Goal: Task Accomplishment & Management: Complete application form

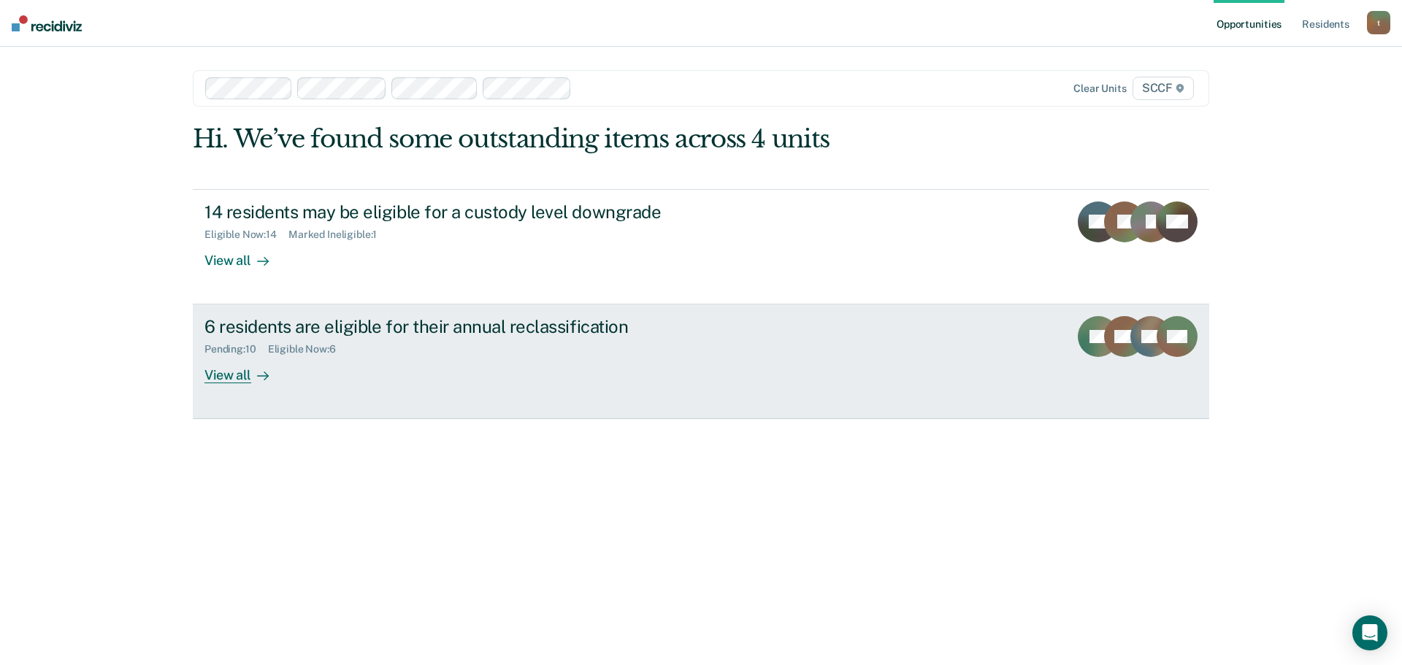
click at [412, 332] on div "6 residents are eligible for their annual reclassification" at bounding box center [461, 326] width 513 height 21
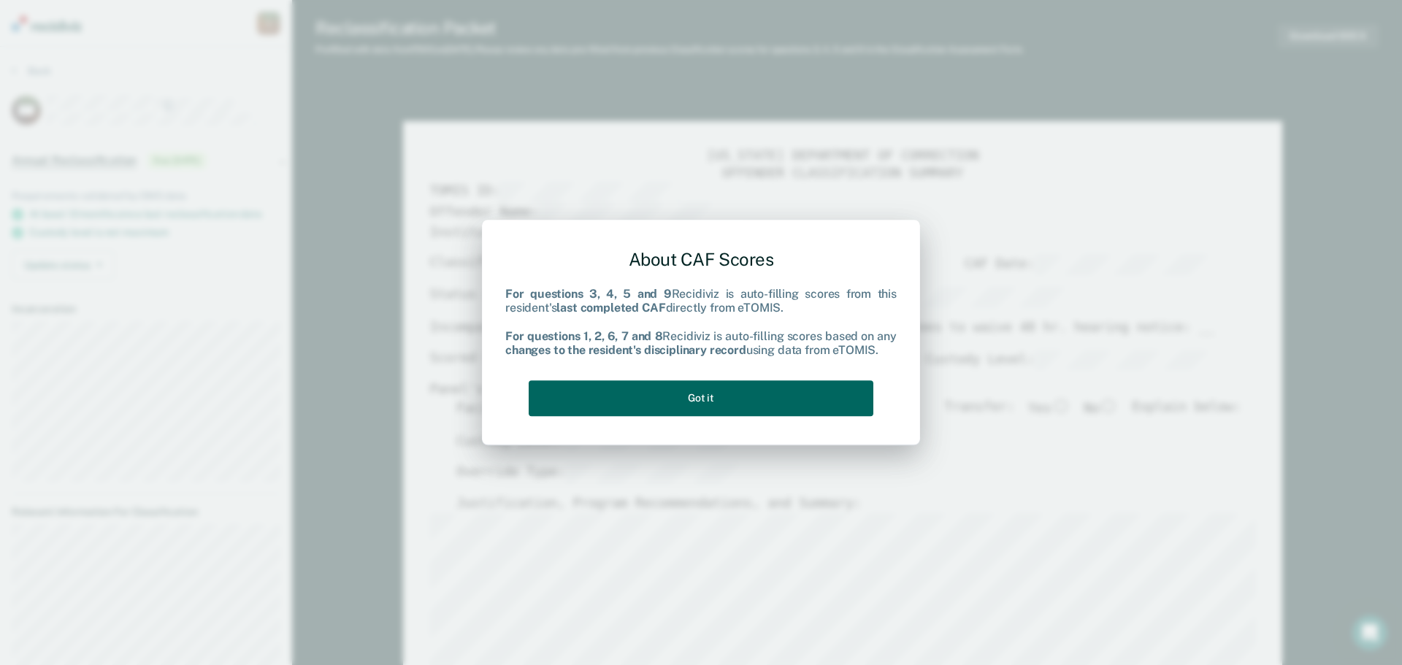
click at [706, 396] on button "Got it" at bounding box center [701, 399] width 345 height 36
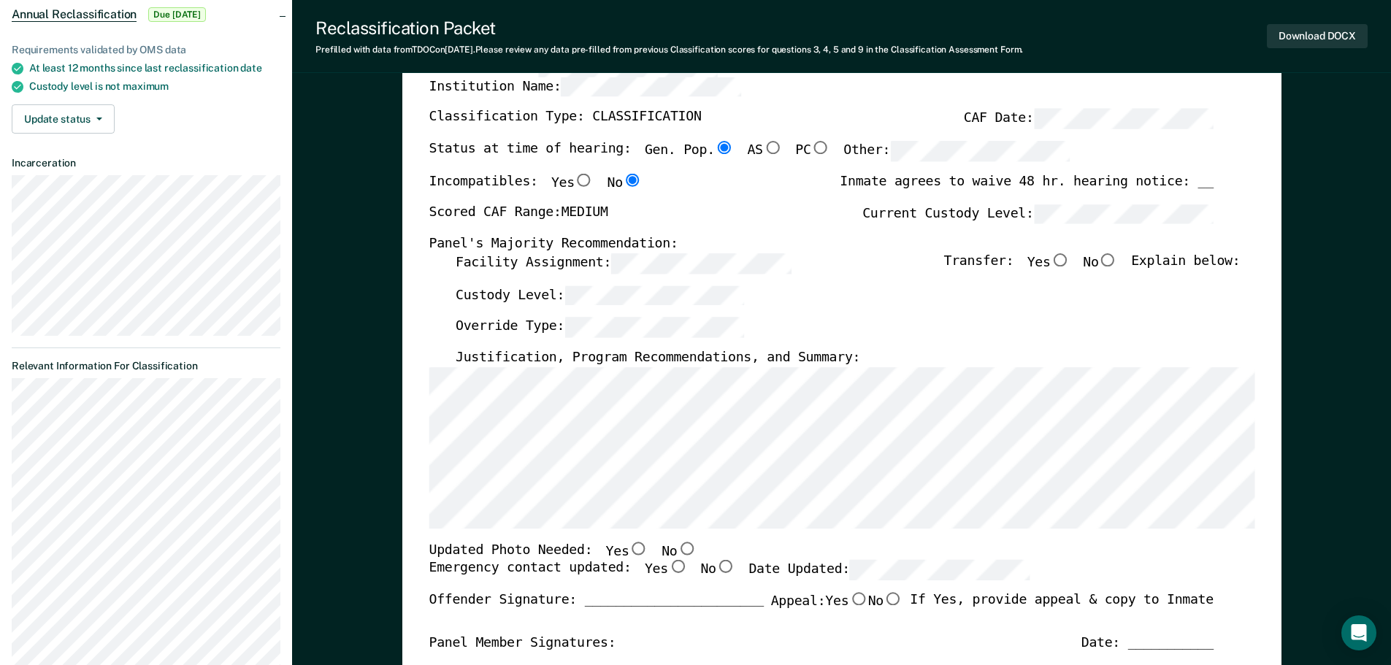
scroll to position [219, 0]
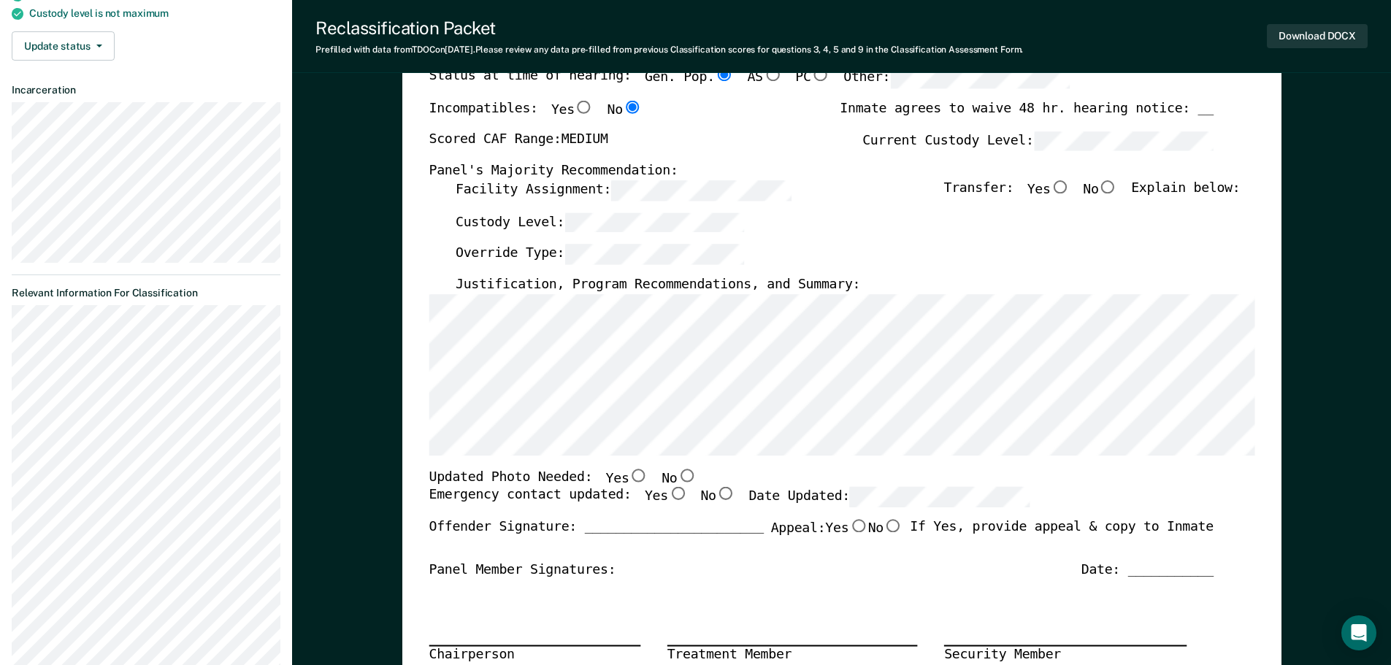
click at [1118, 185] on input "No" at bounding box center [1108, 186] width 19 height 13
type textarea "x"
radio input "true"
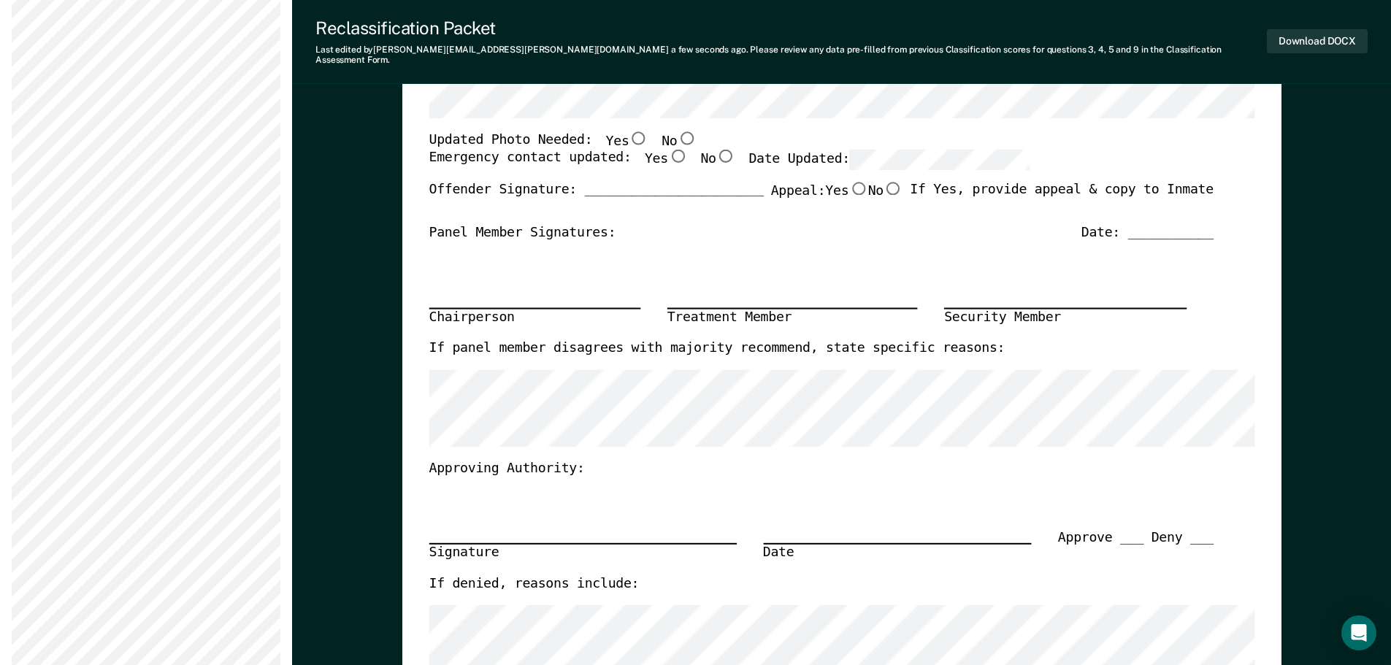
scroll to position [584, 0]
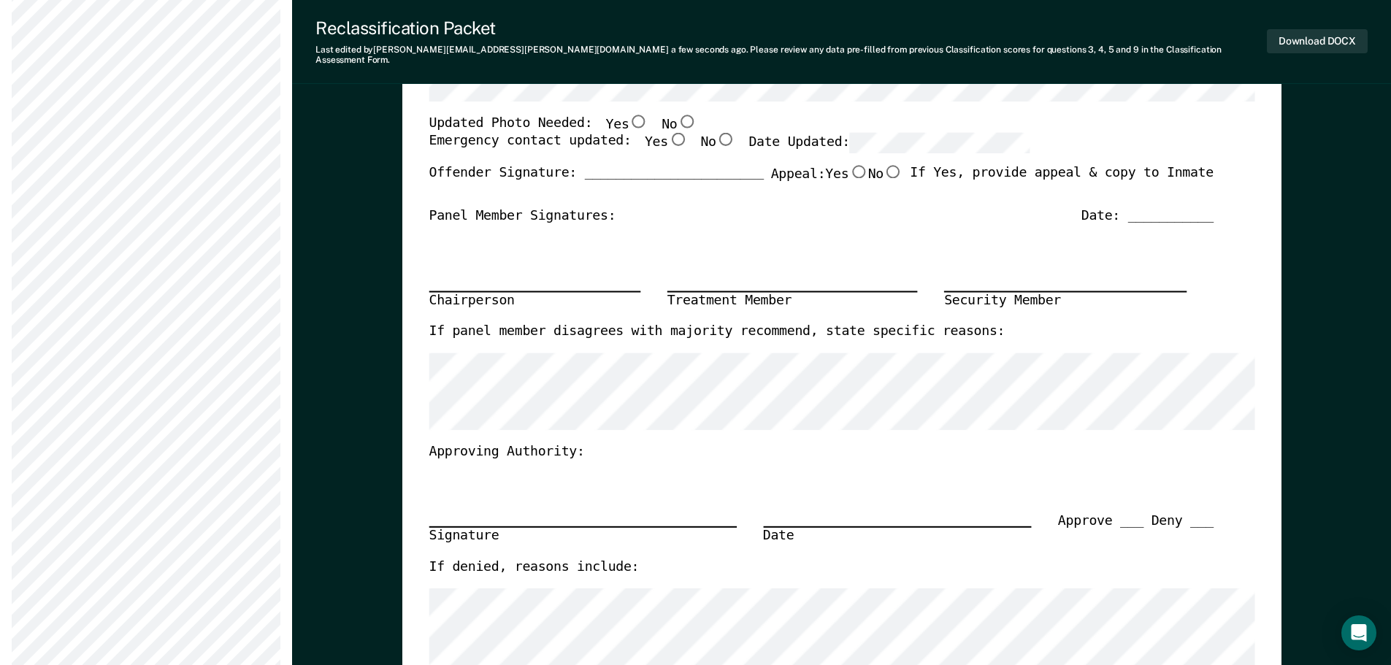
click at [677, 114] on input "No" at bounding box center [686, 120] width 19 height 13
type textarea "x"
radio input "true"
click at [668, 133] on input "Yes" at bounding box center [677, 139] width 19 height 13
type textarea "x"
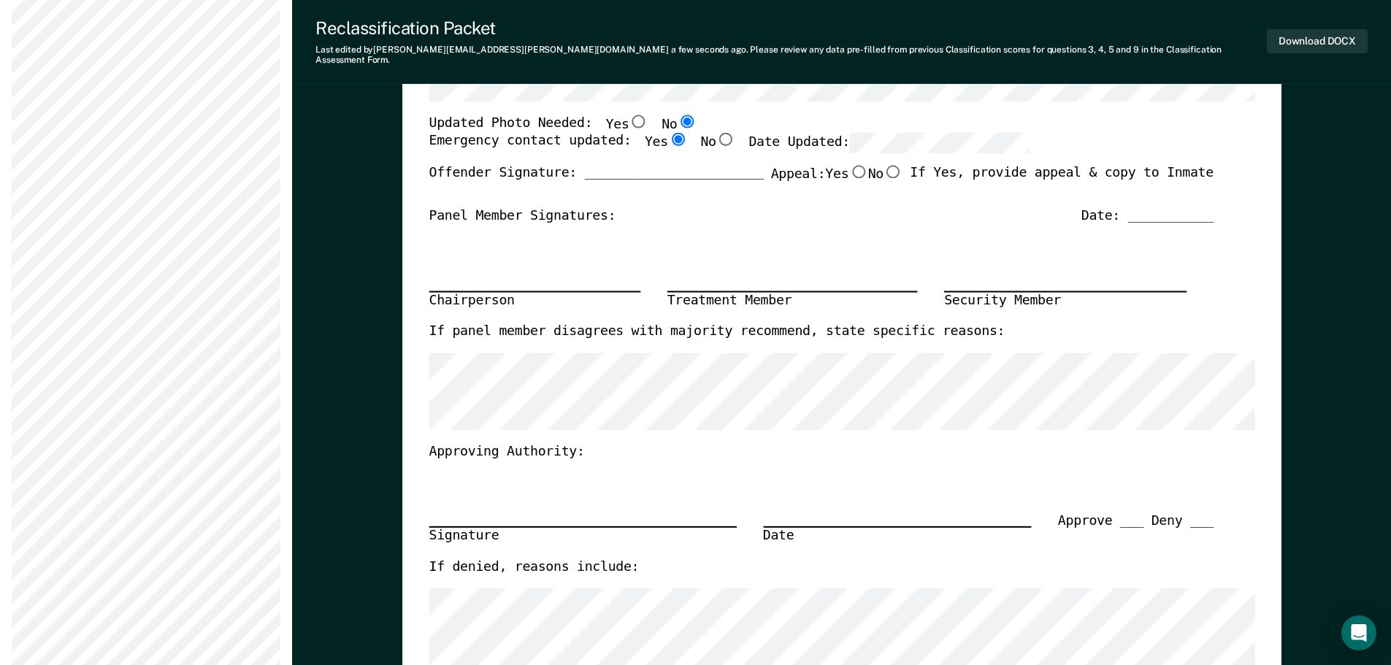
radio input "true"
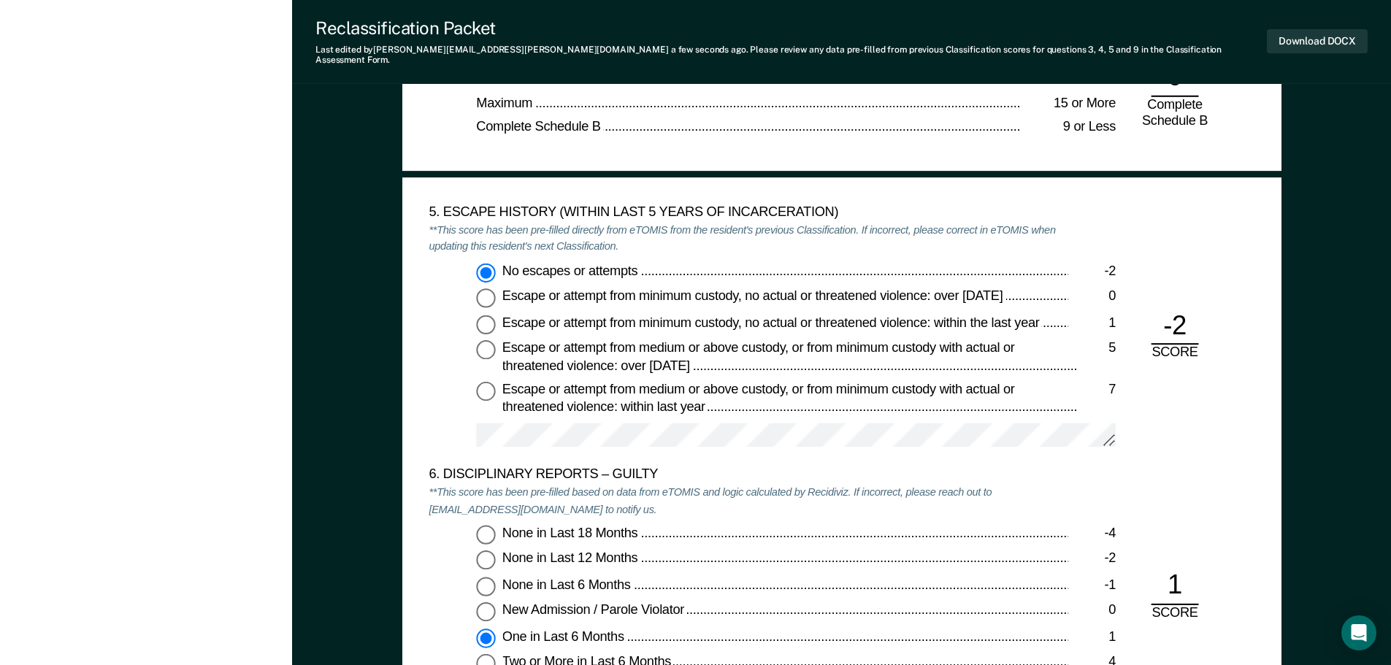
scroll to position [2242, 0]
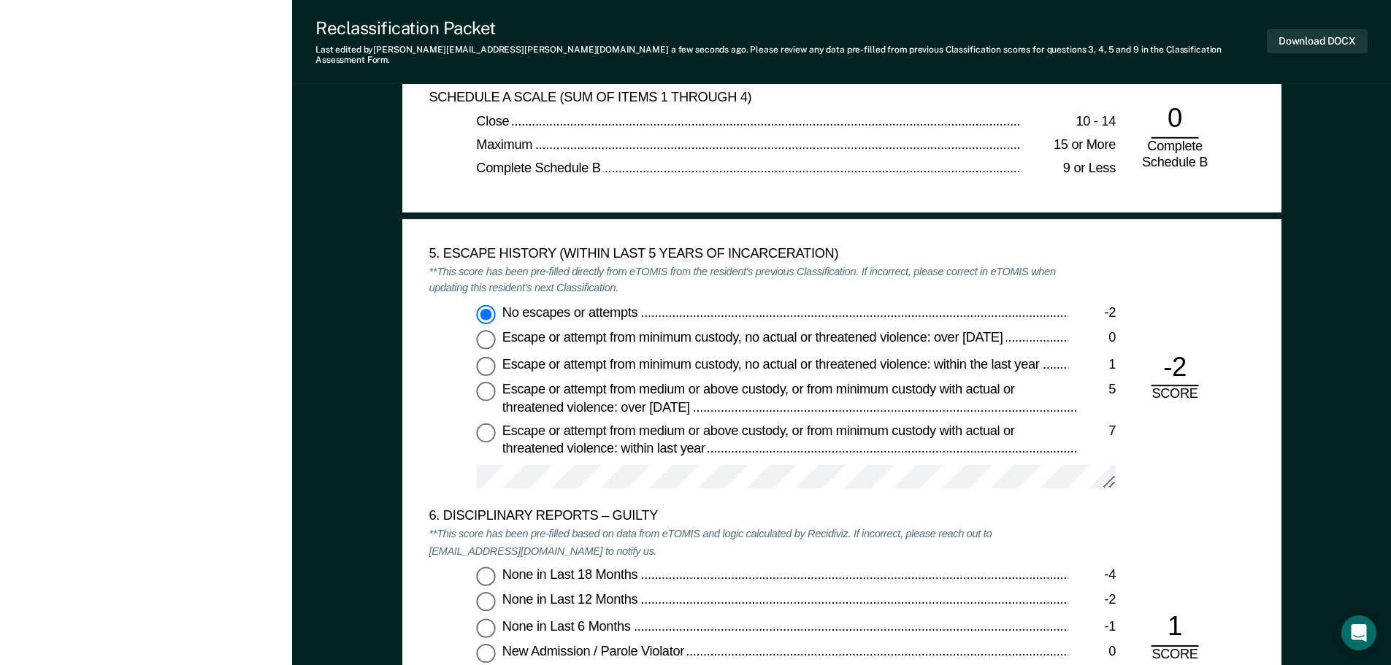
drag, startPoint x: 1124, startPoint y: 288, endPoint x: 1063, endPoint y: 209, distance: 99.9
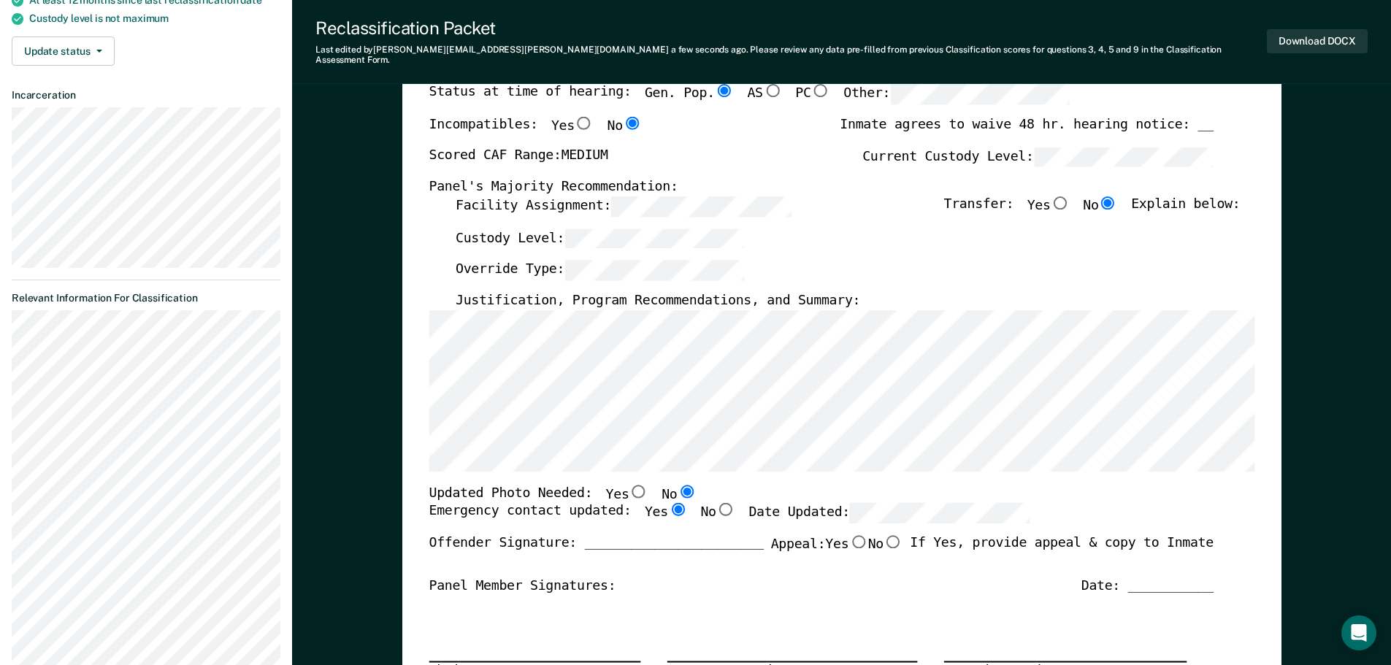
scroll to position [0, 0]
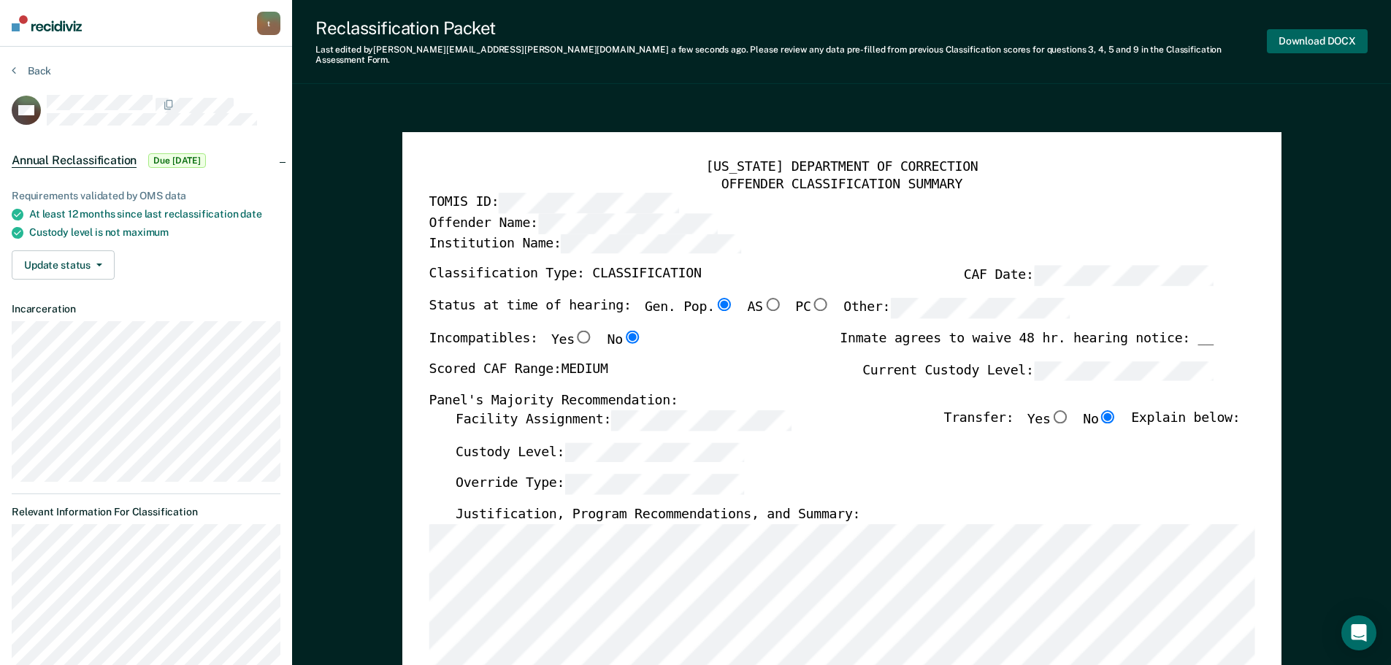
click at [1332, 35] on button "Download DOCX" at bounding box center [1317, 41] width 101 height 24
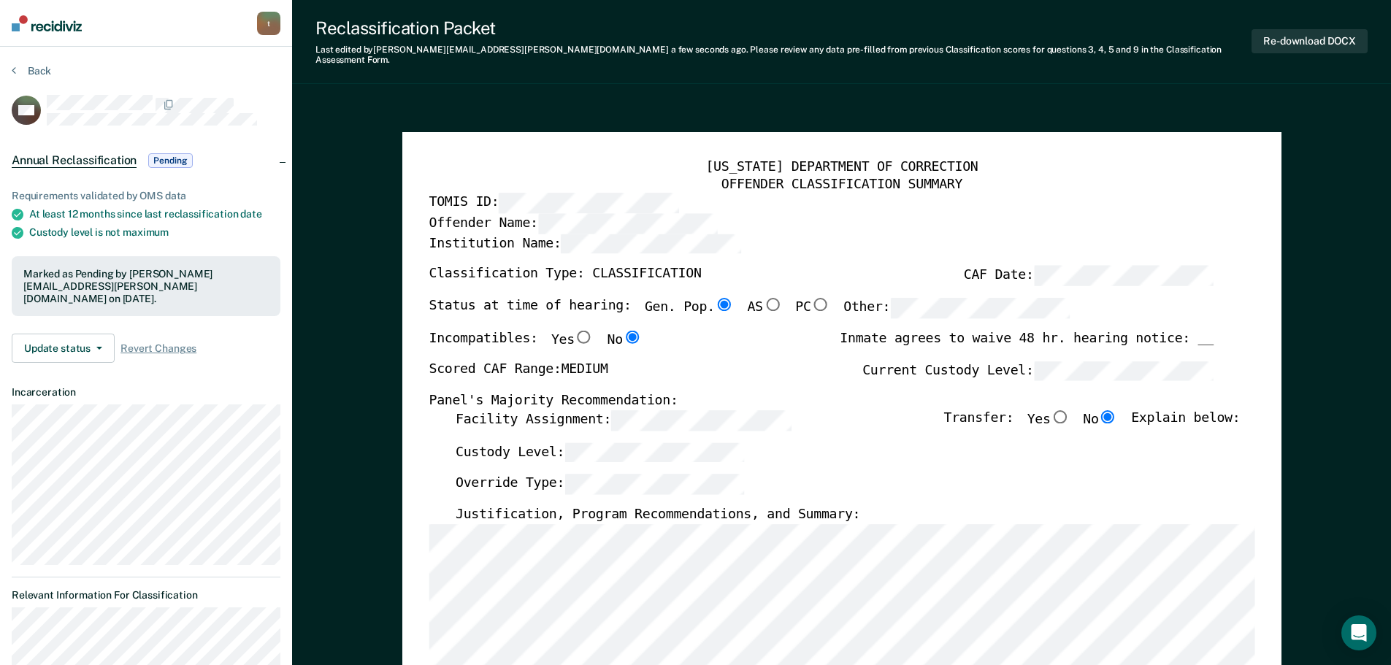
type textarea "x"
